Goal: Task Accomplishment & Management: Manage account settings

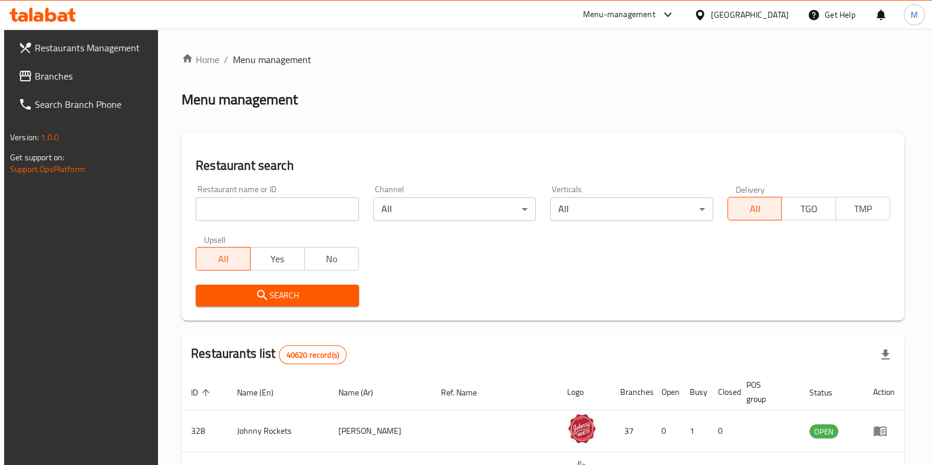
click at [247, 205] on input "search" at bounding box center [277, 209] width 163 height 24
type input "pure plate"
click at [298, 295] on span "Search" at bounding box center [277, 295] width 144 height 15
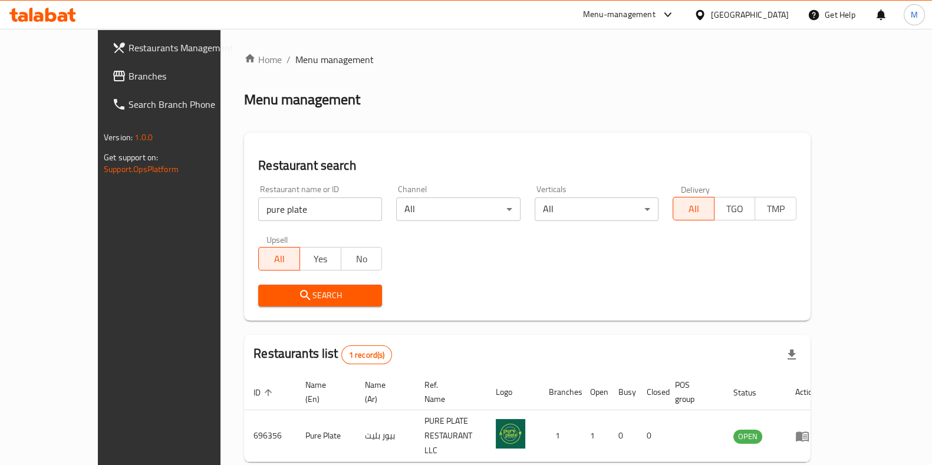
scroll to position [37, 0]
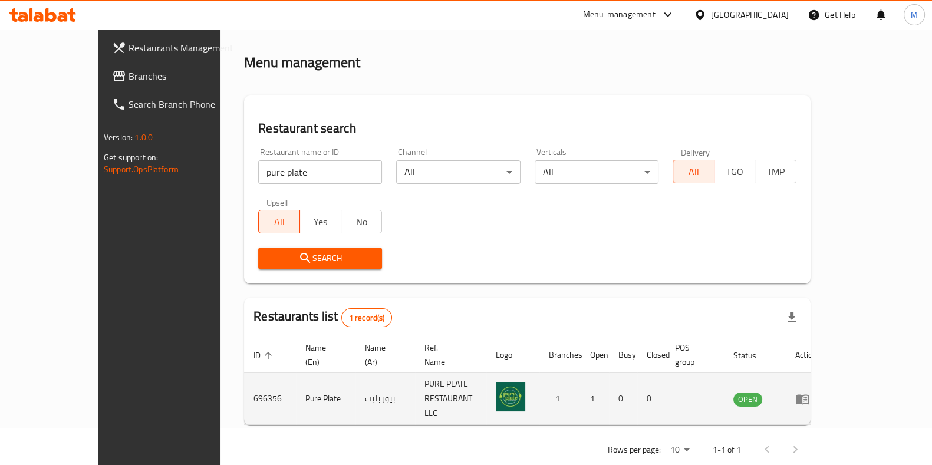
click at [817, 392] on link "enhanced table" at bounding box center [806, 399] width 22 height 14
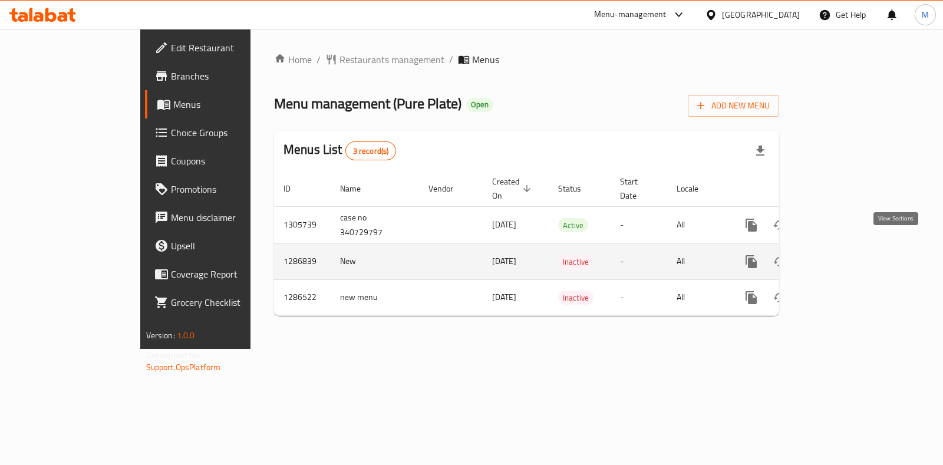
click at [843, 255] on icon "enhanced table" at bounding box center [836, 262] width 14 height 14
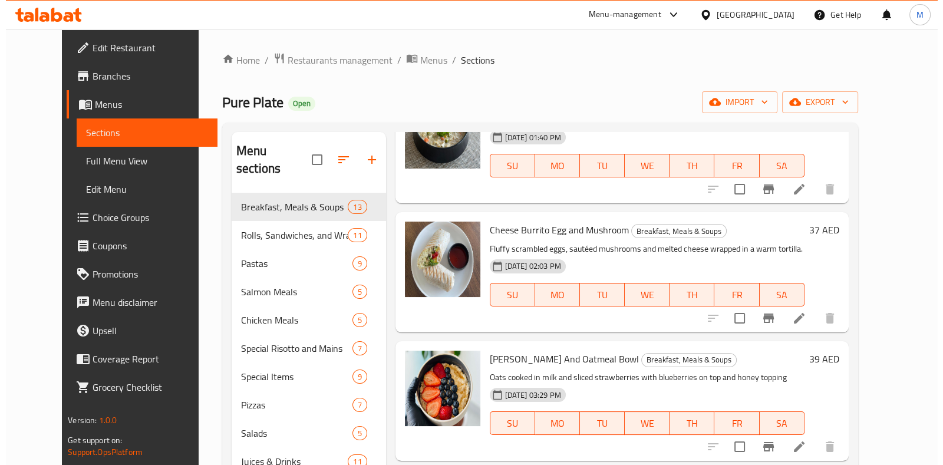
scroll to position [100, 0]
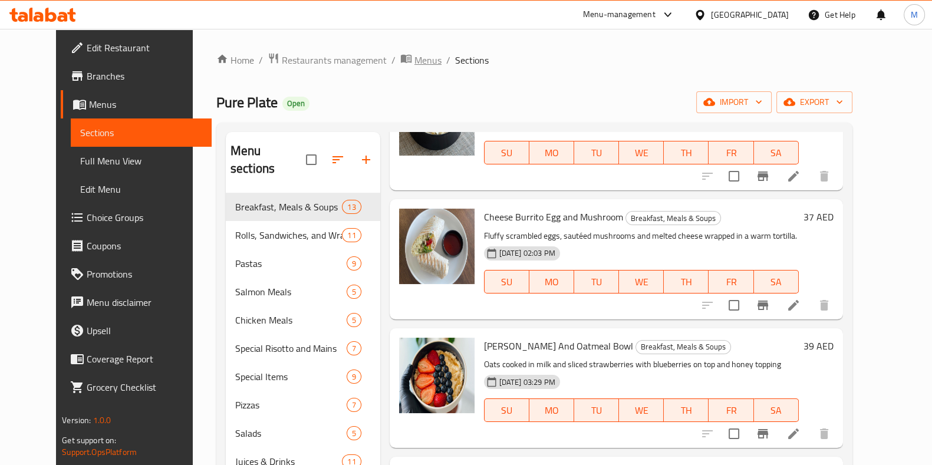
click at [414, 64] on span "Menus" at bounding box center [427, 60] width 27 height 14
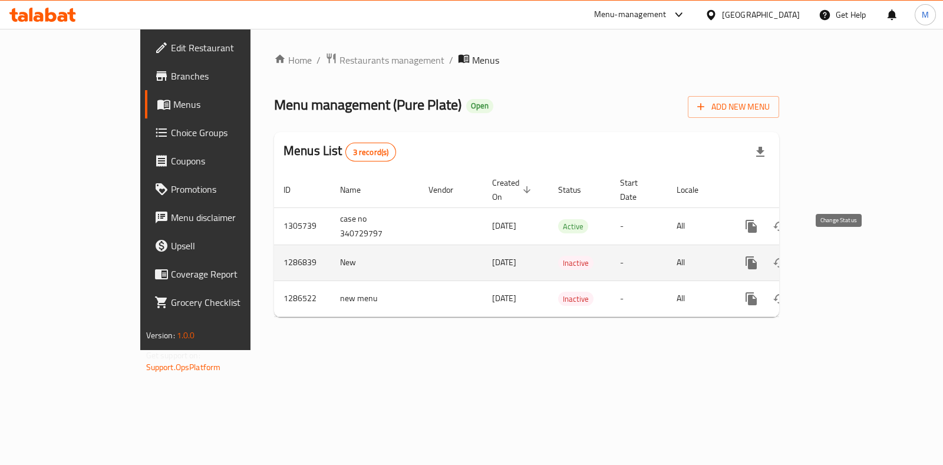
click at [786, 258] on icon "enhanced table" at bounding box center [779, 262] width 13 height 9
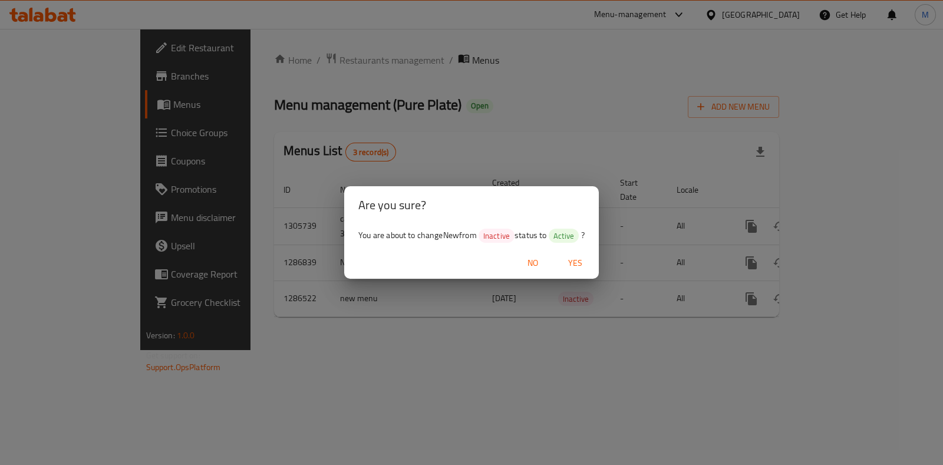
click at [579, 260] on span "Yes" at bounding box center [575, 263] width 28 height 15
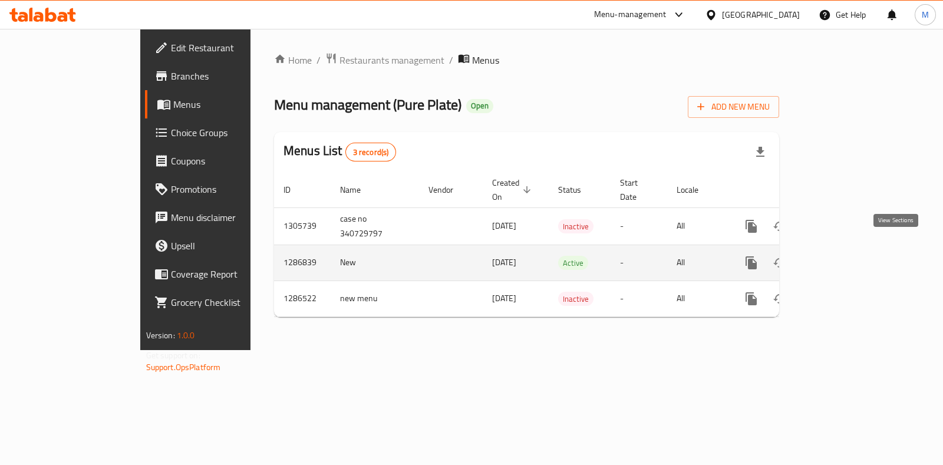
click at [843, 256] on icon "enhanced table" at bounding box center [836, 263] width 14 height 14
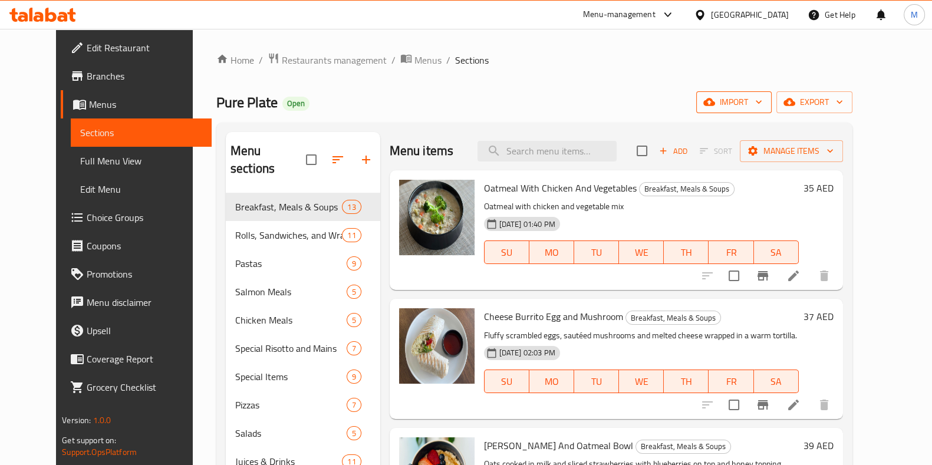
click at [762, 101] on span "import" at bounding box center [734, 102] width 57 height 15
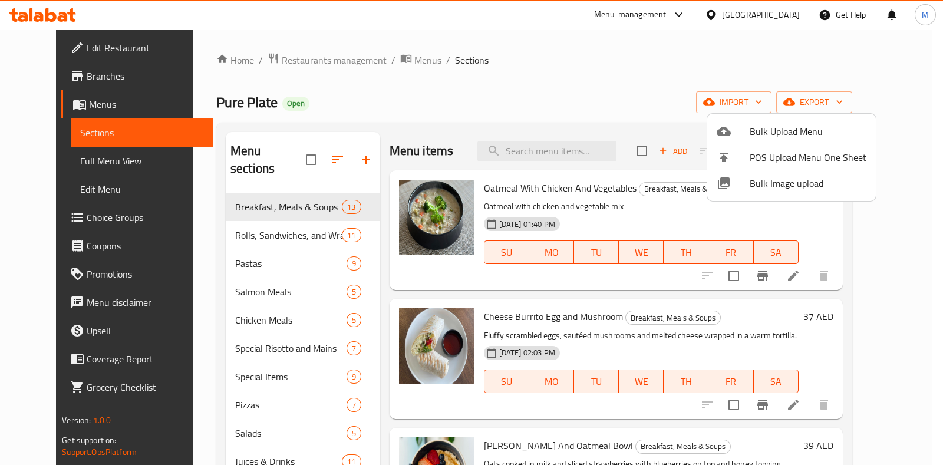
click at [871, 100] on div at bounding box center [471, 232] width 943 height 465
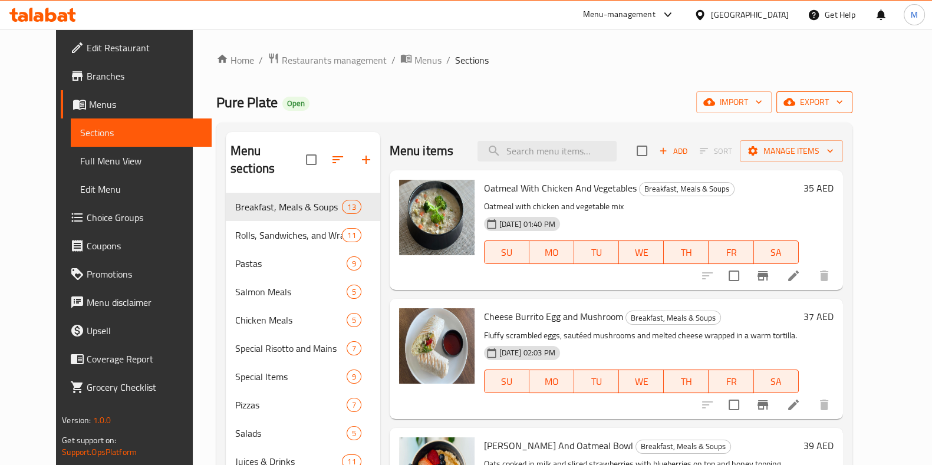
click at [843, 103] on span "export" at bounding box center [814, 102] width 57 height 15
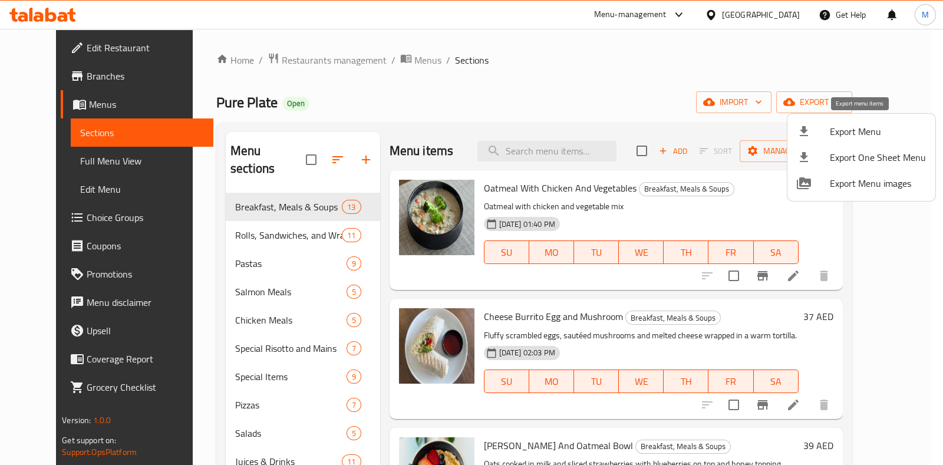
click at [828, 125] on div at bounding box center [813, 131] width 33 height 14
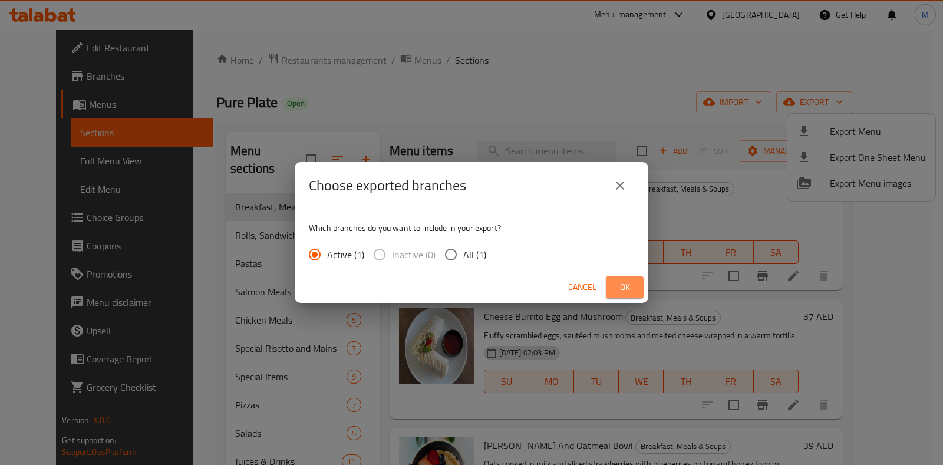
click at [609, 283] on button "Ok" at bounding box center [625, 287] width 38 height 22
